Goal: Task Accomplishment & Management: Complete application form

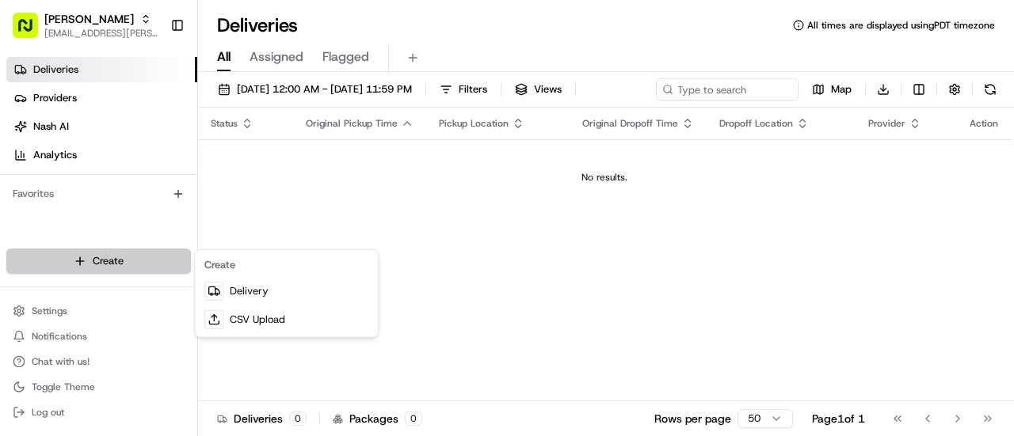
click at [122, 257] on html "Starbird [EMAIL_ADDRESS][PERSON_NAME][DOMAIN_NAME] Toggle Sidebar Deliveries Pr…" at bounding box center [507, 218] width 1014 height 436
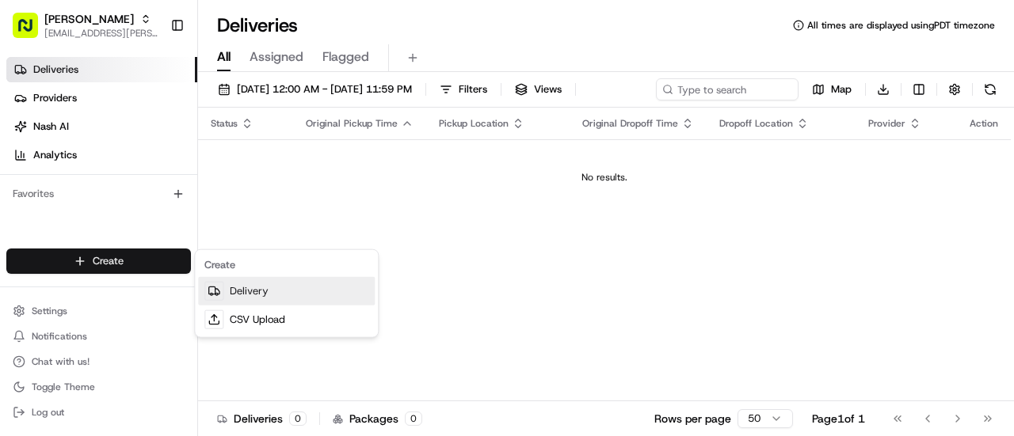
click at [221, 290] on div at bounding box center [213, 291] width 19 height 19
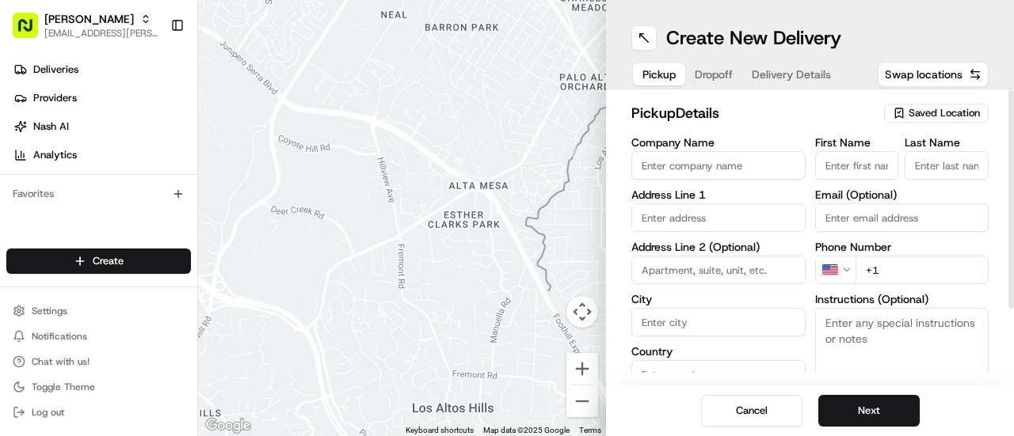
click at [927, 116] on span "Saved Location" at bounding box center [943, 113] width 71 height 14
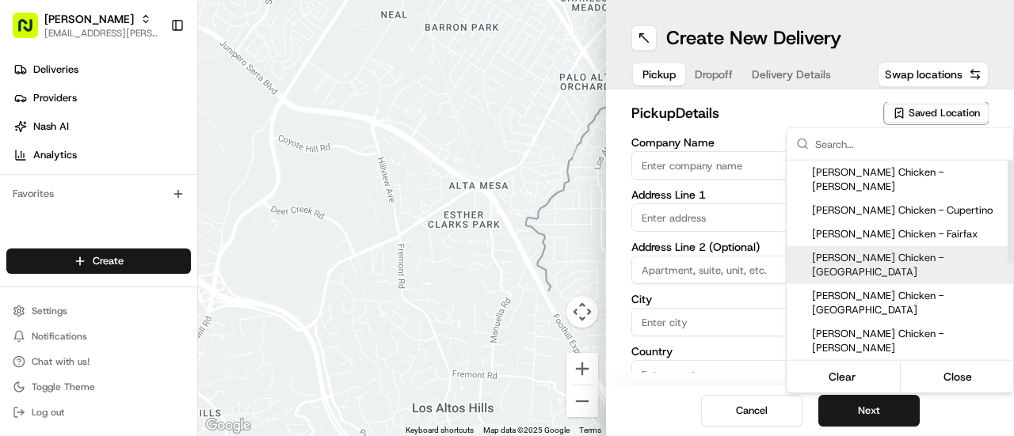
click at [981, 251] on span "[PERSON_NAME] Chicken - [GEOGRAPHIC_DATA]" at bounding box center [909, 265] width 195 height 29
type input "[PERSON_NAME] Chicken - [GEOGRAPHIC_DATA]"
type input "[STREET_ADDRESS]"
type input "[GEOGRAPHIC_DATA]"
type input "US"
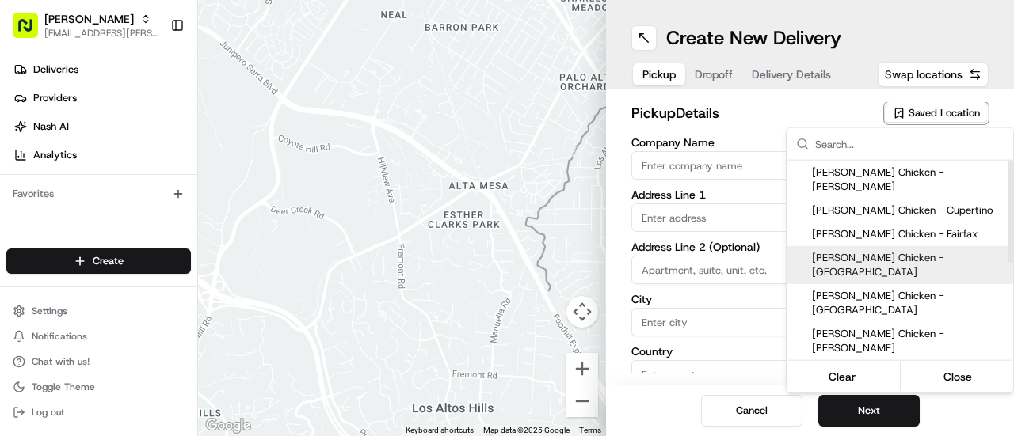
type input "CA"
type input "94404"
type input "[PERSON_NAME]"
type input "Kimura"
type input "[PHONE_NUMBER]"
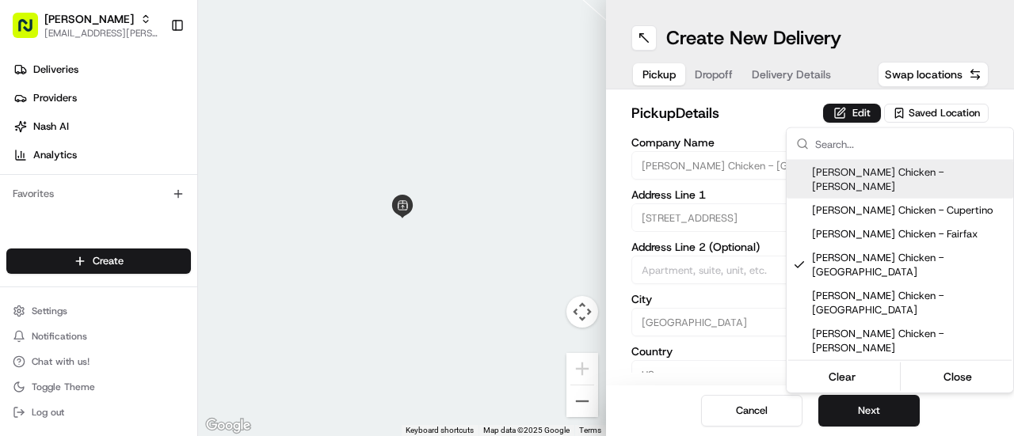
click at [843, 117] on html "Starbird [EMAIL_ADDRESS][PERSON_NAME][DOMAIN_NAME] Toggle Sidebar Deliveries Pr…" at bounding box center [507, 218] width 1014 height 436
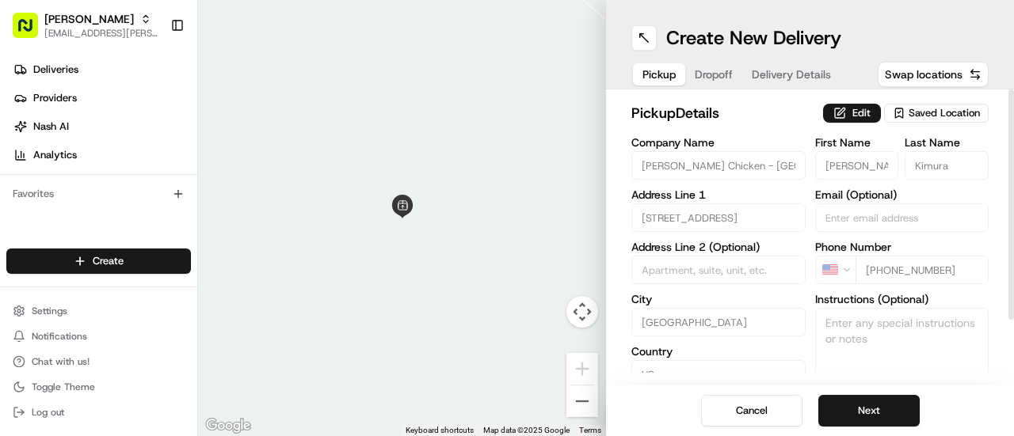
click at [843, 117] on button "Edit" at bounding box center [852, 113] width 58 height 19
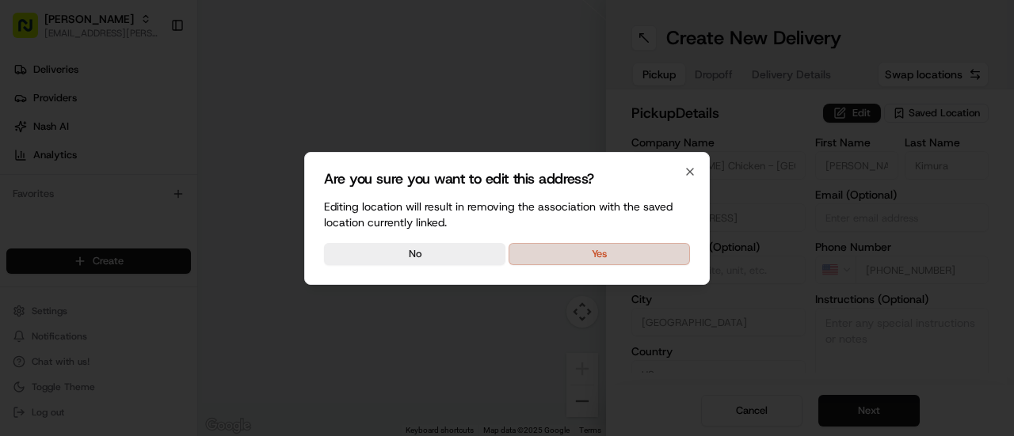
click at [632, 253] on button "Yes" at bounding box center [598, 254] width 181 height 22
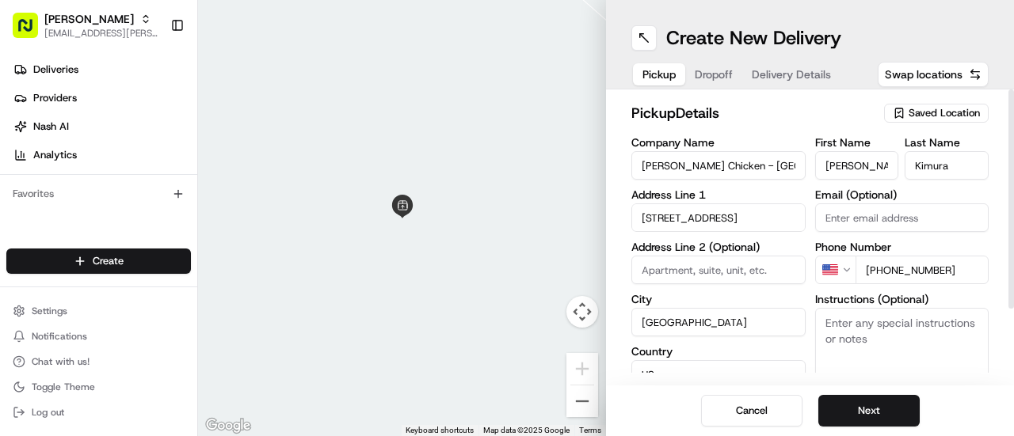
click at [903, 322] on textarea "Instructions (Optional)" at bounding box center [902, 367] width 174 height 119
type textarea "Picking up order from [PERSON_NAME]."
click at [877, 409] on button "Next" at bounding box center [868, 411] width 101 height 32
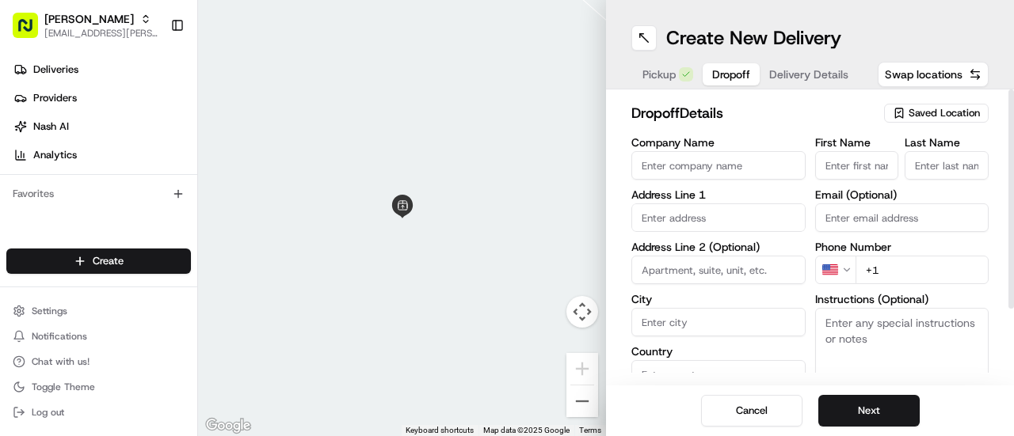
click at [693, 167] on input "Company Name" at bounding box center [718, 165] width 174 height 29
type input "[PERSON_NAME] - [GEOGRAPHIC_DATA]"
type input "[STREET_ADDRESS]"
type input "[GEOGRAPHIC_DATA]"
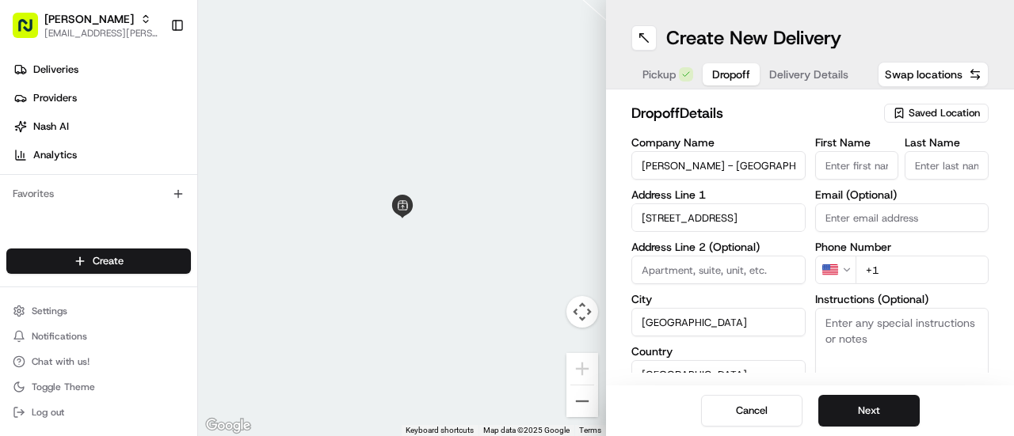
type input "CA"
type input "94063"
type input "[PERSON_NAME]"
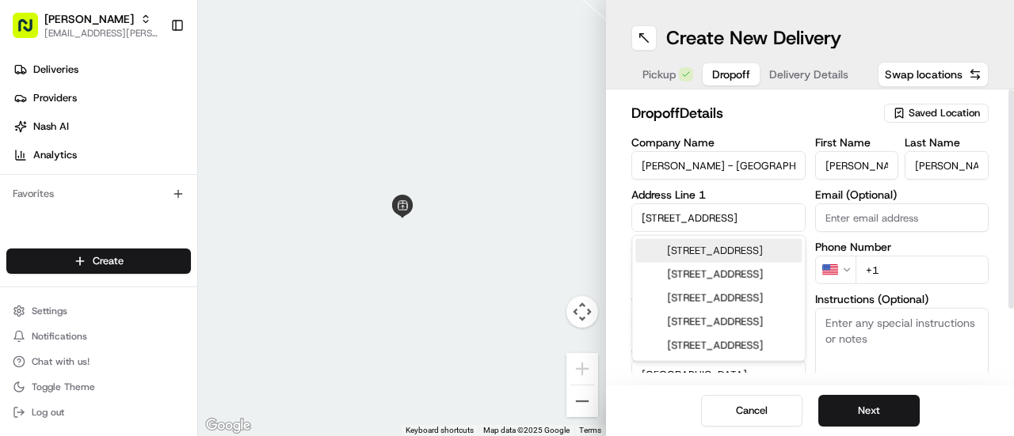
click at [702, 254] on div "[STREET_ADDRESS]" at bounding box center [718, 251] width 166 height 24
type input "[STREET_ADDRESS]"
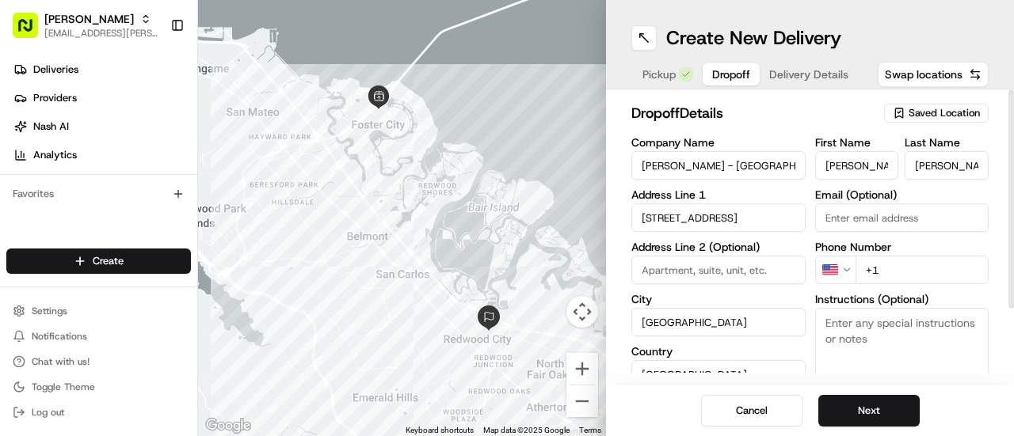
click at [878, 328] on textarea "Instructions (Optional)" at bounding box center [902, 367] width 174 height 119
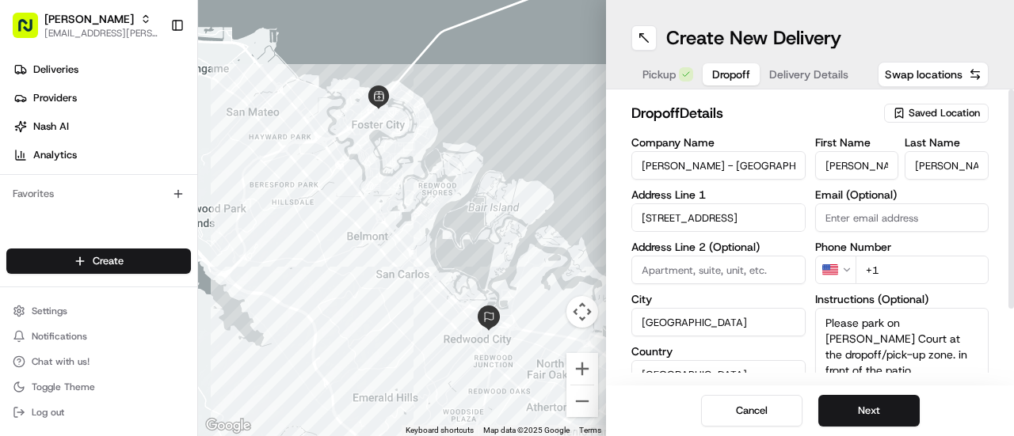
click at [972, 341] on textarea "Please park on [PERSON_NAME] Court at the dropoff/pick-up zone. in front of the…" at bounding box center [902, 367] width 174 height 119
click at [927, 357] on textarea "Please park on [PERSON_NAME] Court at the dropoff/pick-up zone in front of the …" at bounding box center [902, 367] width 174 height 119
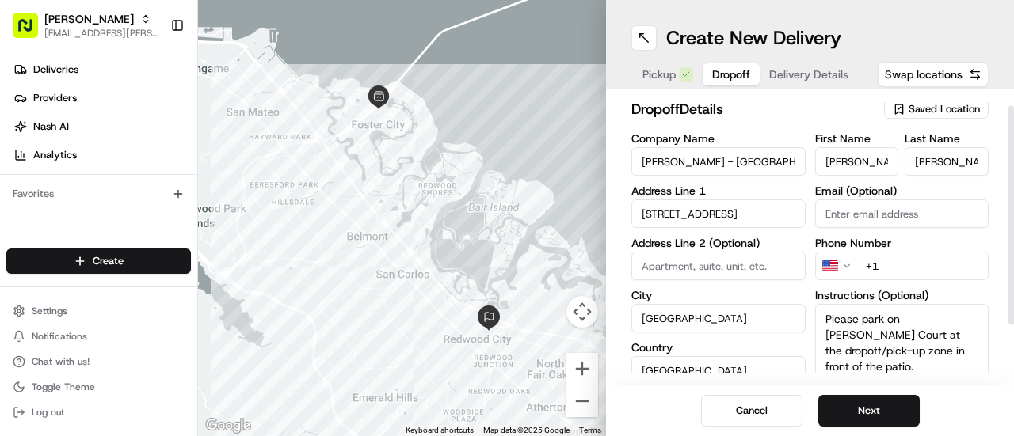
scroll to position [20, 0]
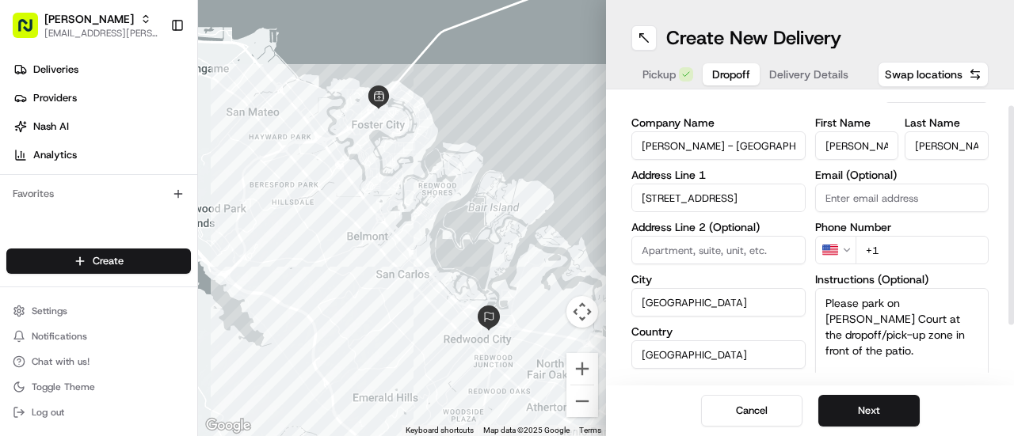
type textarea "Please park on [PERSON_NAME] Court at the dropoff/pick-up zone in front of the …"
drag, startPoint x: 859, startPoint y: 140, endPoint x: 660, endPoint y: 124, distance: 200.2
click at [660, 124] on div "Company Name [PERSON_NAME] - Redwood City Address Line 1 [STREET_ADDRESS] Addre…" at bounding box center [809, 283] width 357 height 333
type input "Lily"
type input "[PERSON_NAME]"
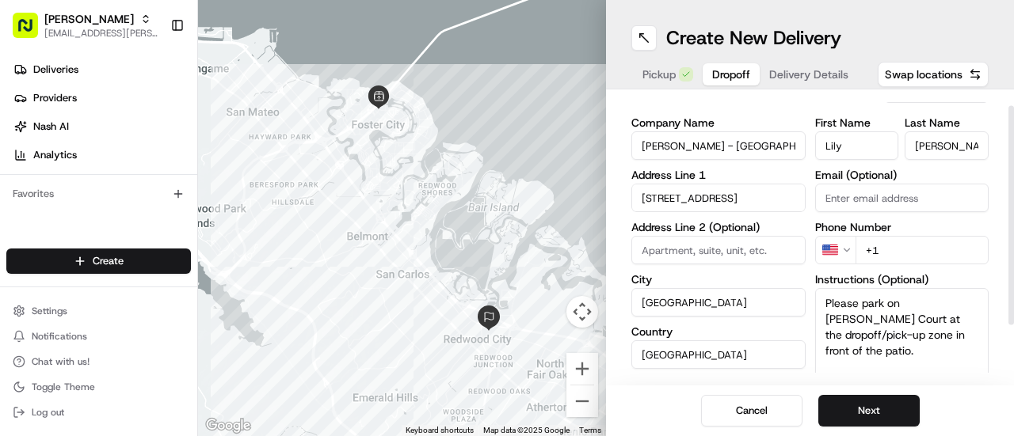
click at [900, 246] on input "+1" at bounding box center [922, 250] width 134 height 29
type input "[PHONE_NUMBER]"
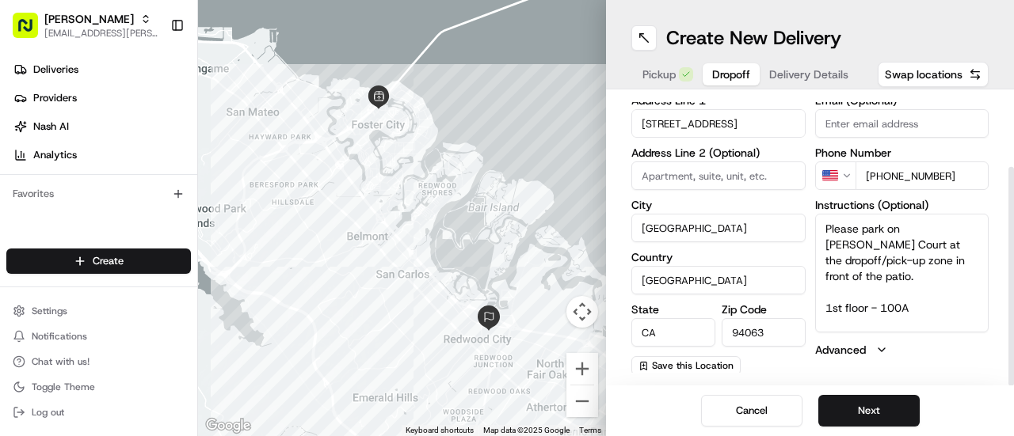
scroll to position [96, 0]
drag, startPoint x: 1013, startPoint y: 286, endPoint x: 1013, endPoint y: 371, distance: 85.5
click at [1013, 371] on div at bounding box center [1011, 276] width 6 height 219
click at [888, 408] on button "Next" at bounding box center [868, 411] width 101 height 32
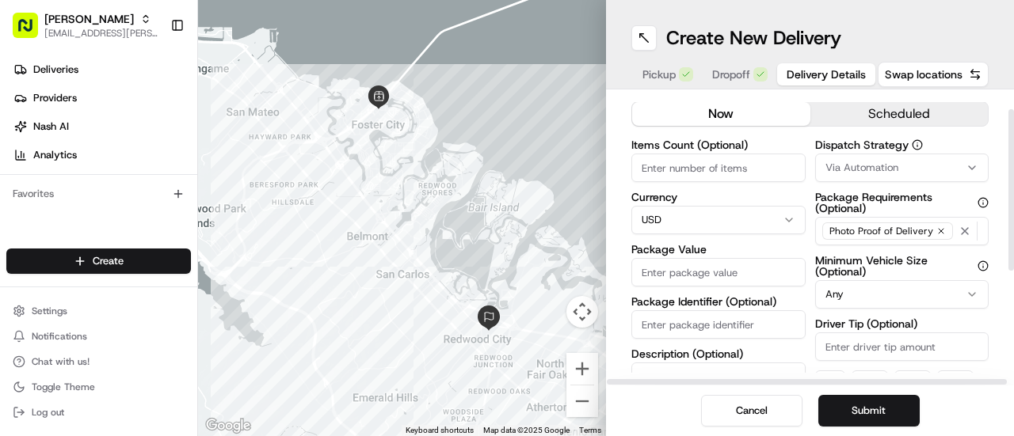
scroll to position [20, 0]
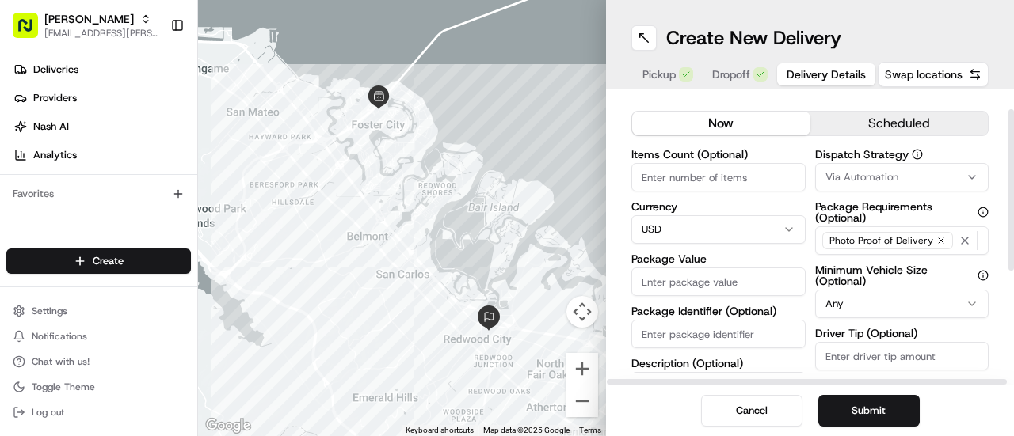
drag, startPoint x: 1013, startPoint y: 275, endPoint x: 1013, endPoint y: 229, distance: 45.9
click at [1013, 229] on div at bounding box center [1011, 190] width 6 height 162
click at [710, 169] on input "Items Count (Optional)" at bounding box center [718, 177] width 174 height 29
type input "60"
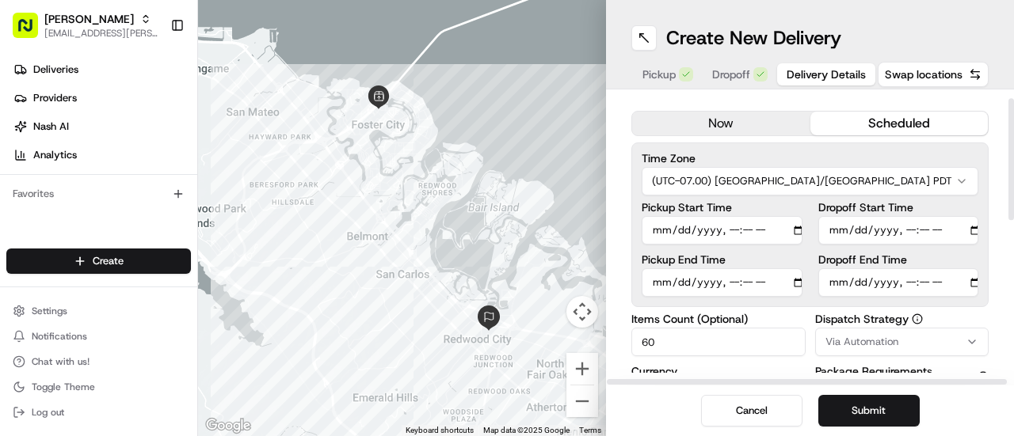
click at [926, 112] on button "scheduled" at bounding box center [899, 124] width 178 height 24
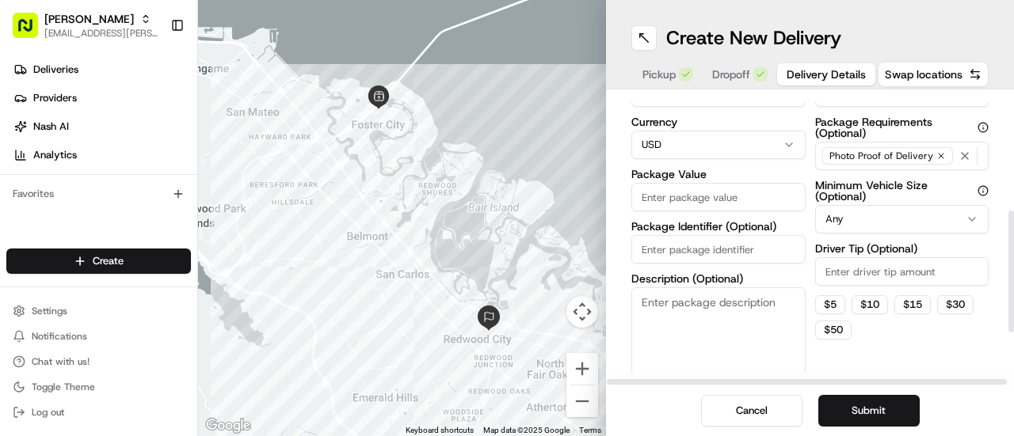
drag, startPoint x: 1013, startPoint y: 185, endPoint x: 1013, endPoint y: 295, distance: 110.9
click at [1013, 295] on div at bounding box center [1011, 272] width 6 height 122
click at [922, 261] on input "Driver Tip (Optional)" at bounding box center [902, 273] width 174 height 29
type input "20.00"
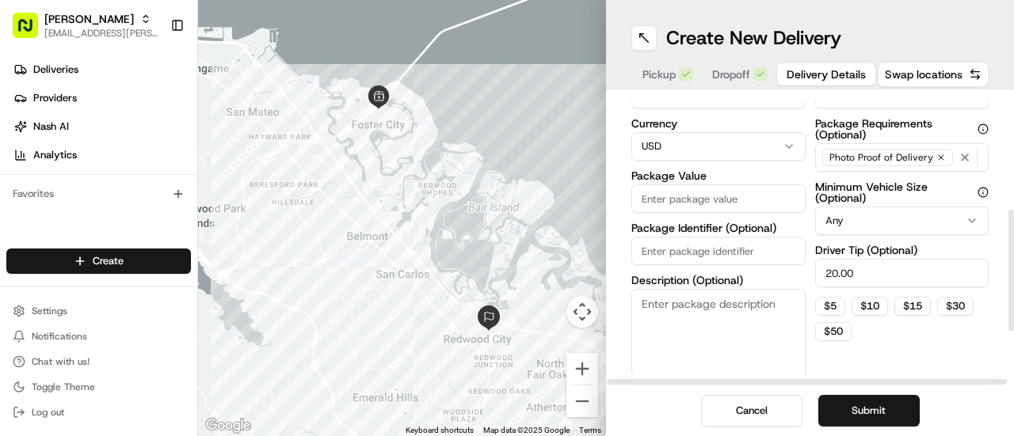
click at [675, 196] on input "Package Value" at bounding box center [718, 199] width 174 height 29
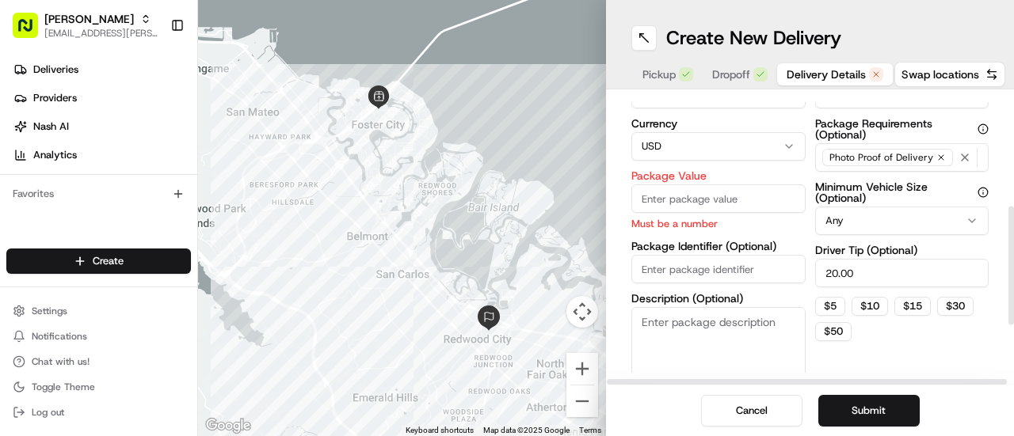
click at [710, 207] on input "Package Value" at bounding box center [718, 199] width 174 height 29
type input "898.2"
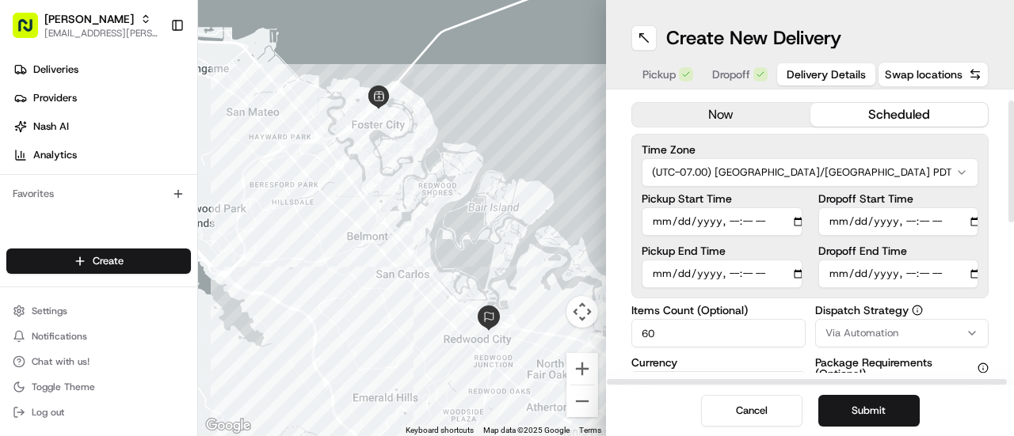
scroll to position [16, 0]
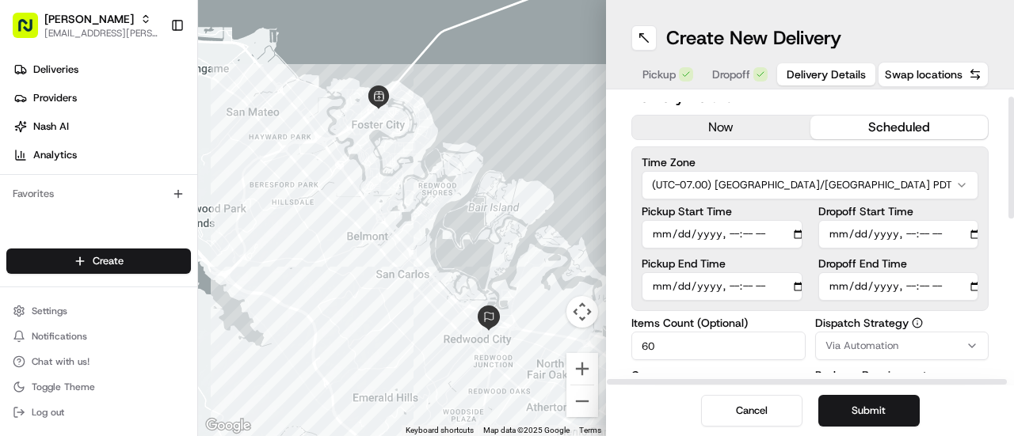
drag, startPoint x: 1013, startPoint y: 268, endPoint x: 1006, endPoint y: 159, distance: 109.5
click at [1008, 159] on div at bounding box center [1011, 158] width 6 height 122
click at [974, 284] on input "Dropoff End Time" at bounding box center [898, 286] width 161 height 29
type input "[DATE]T11:50"
click at [926, 33] on div "Create New Delivery" at bounding box center [809, 37] width 357 height 25
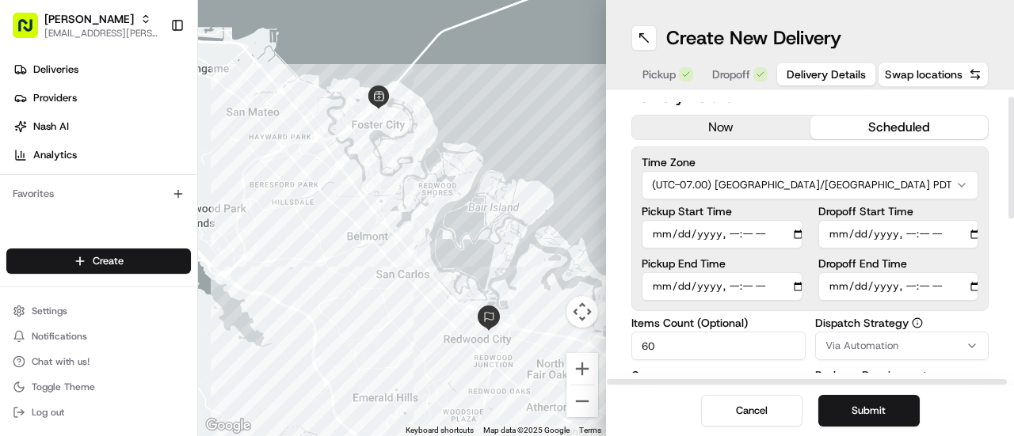
click at [971, 232] on input "Dropoff Start Time" at bounding box center [898, 234] width 161 height 29
type input "[DATE]T11:30"
click at [999, 147] on div "Delivery Details now scheduled Time Zone (UTC-07.00) [GEOGRAPHIC_DATA]/[GEOGRAP…" at bounding box center [810, 237] width 408 height 296
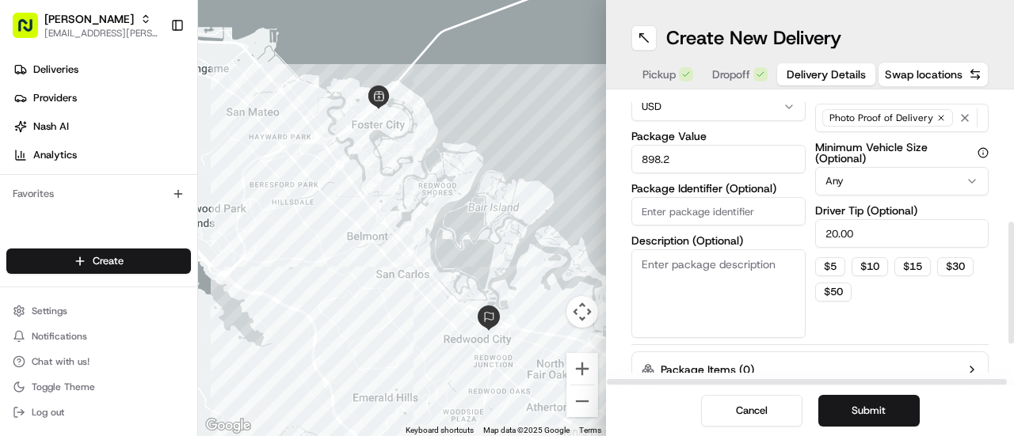
scroll to position [295, 0]
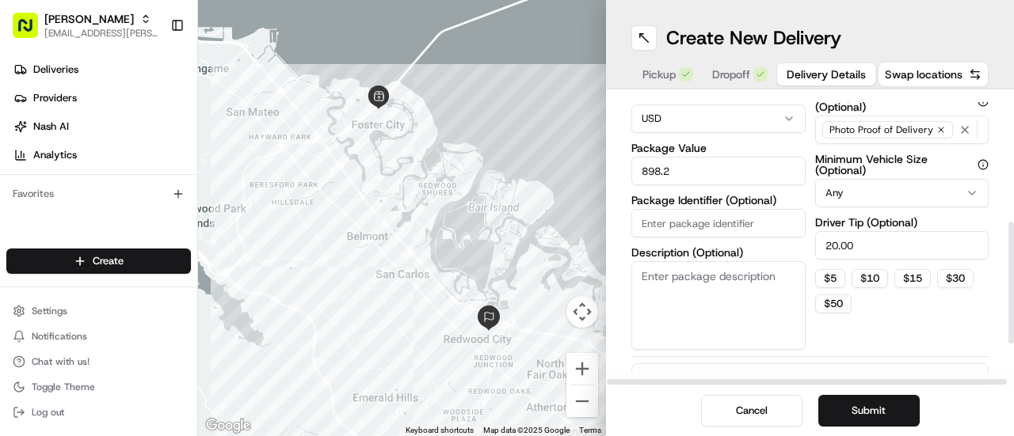
drag, startPoint x: 1013, startPoint y: 129, endPoint x: 1006, endPoint y: 254, distance: 125.3
click at [1008, 254] on div at bounding box center [1011, 283] width 6 height 122
click at [895, 407] on button "Submit" at bounding box center [868, 411] width 101 height 32
